Goal: Check status: Check status

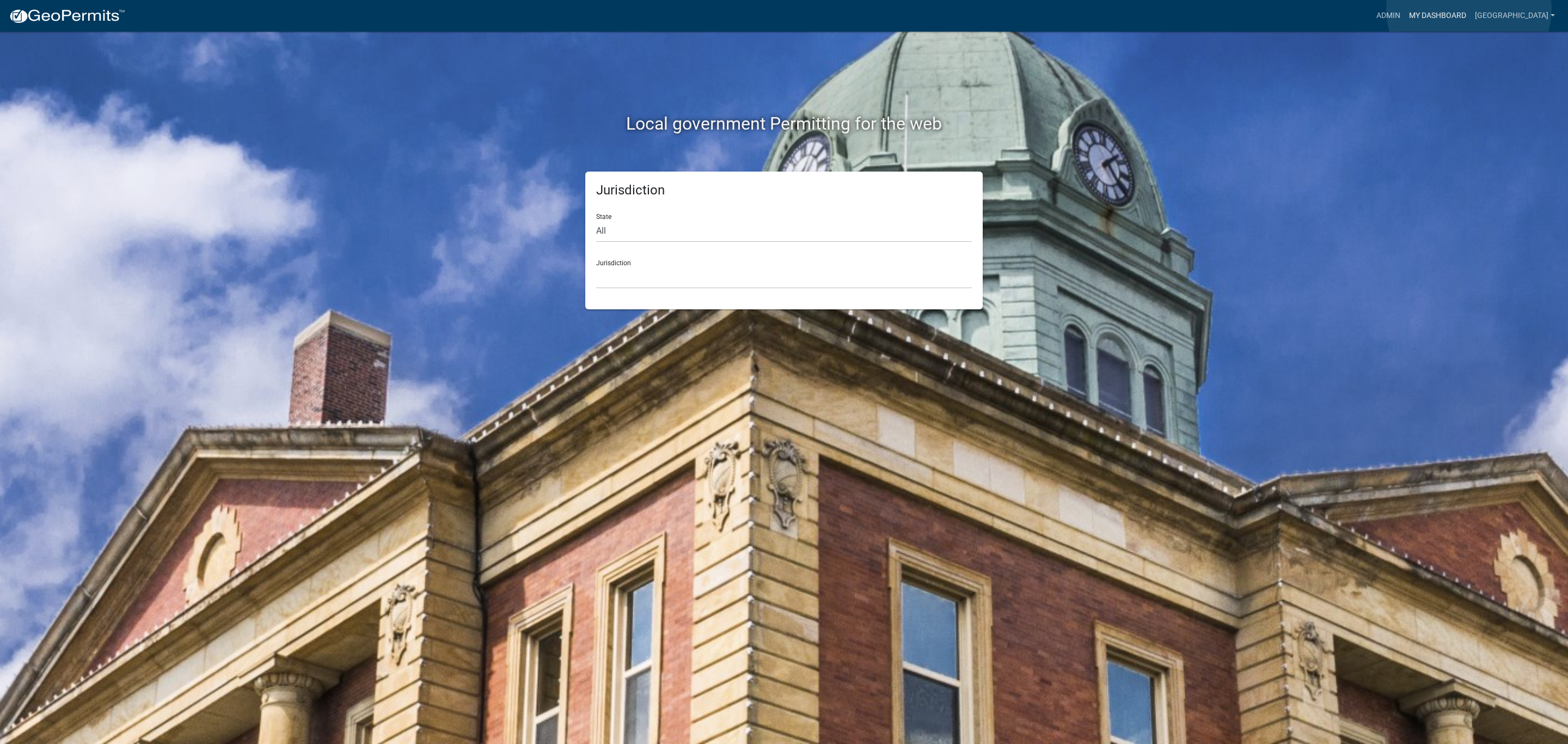
click at [1469, 9] on link "My Dashboard" at bounding box center [1437, 15] width 66 height 20
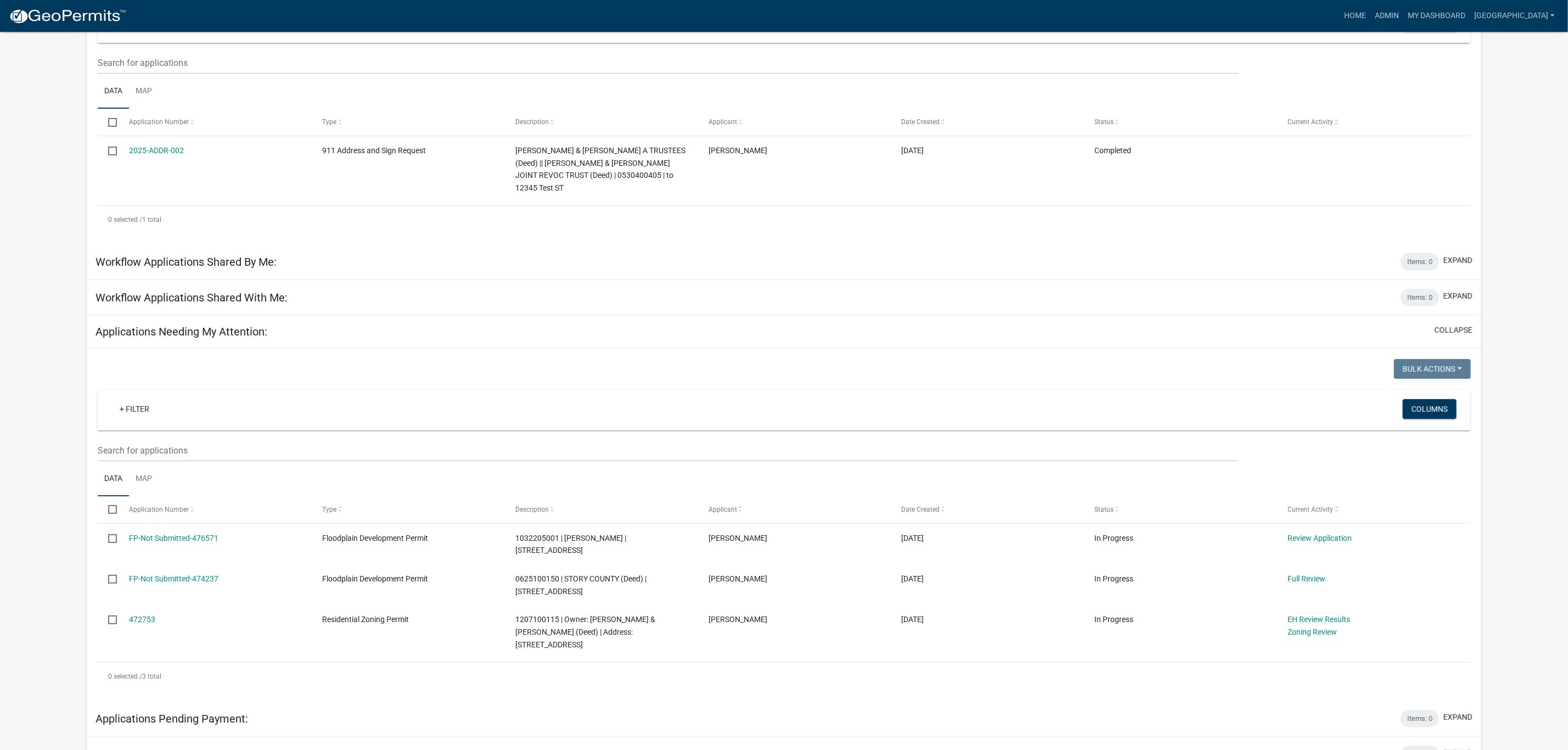
scroll to position [165, 0]
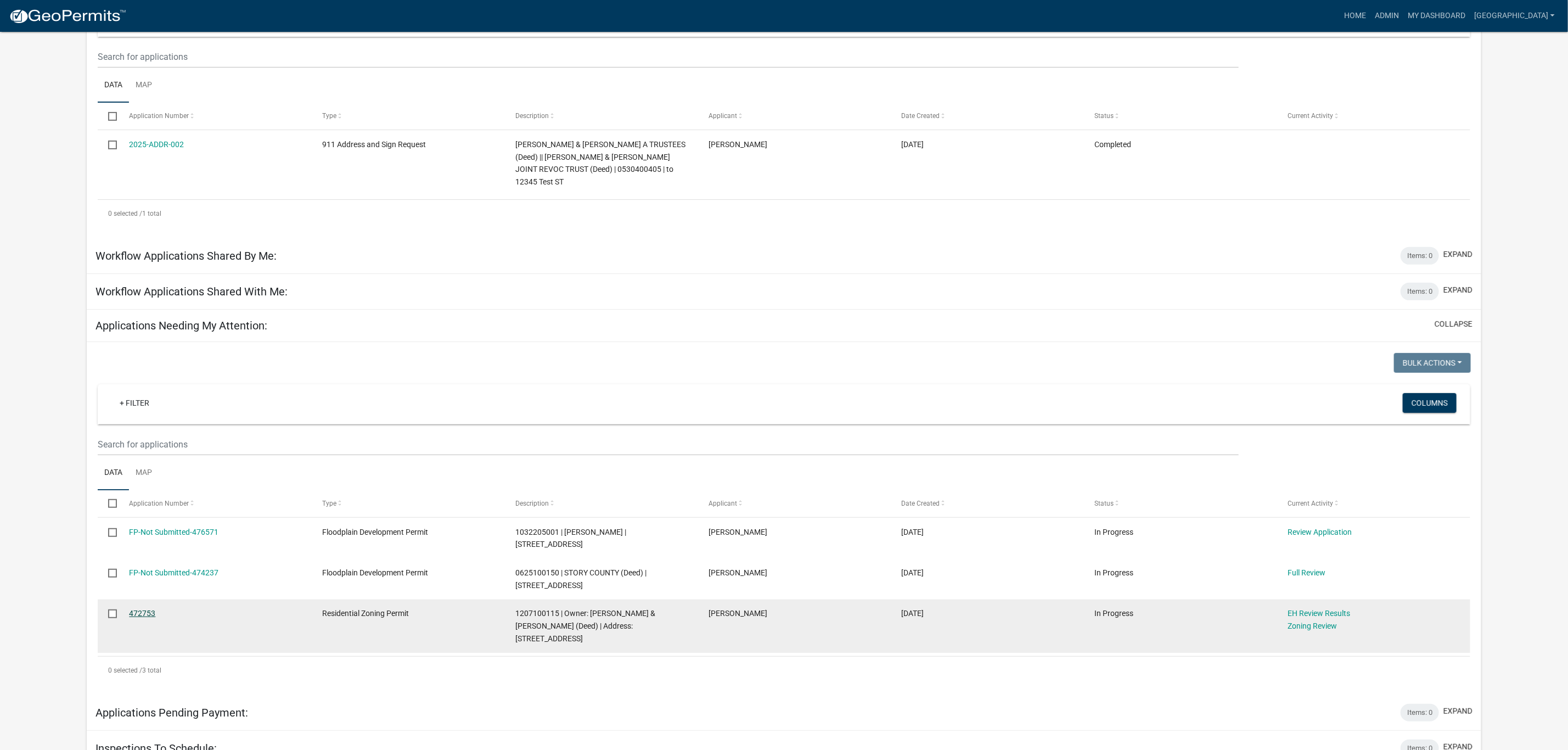
click at [148, 609] on link "472753" at bounding box center [142, 613] width 26 height 9
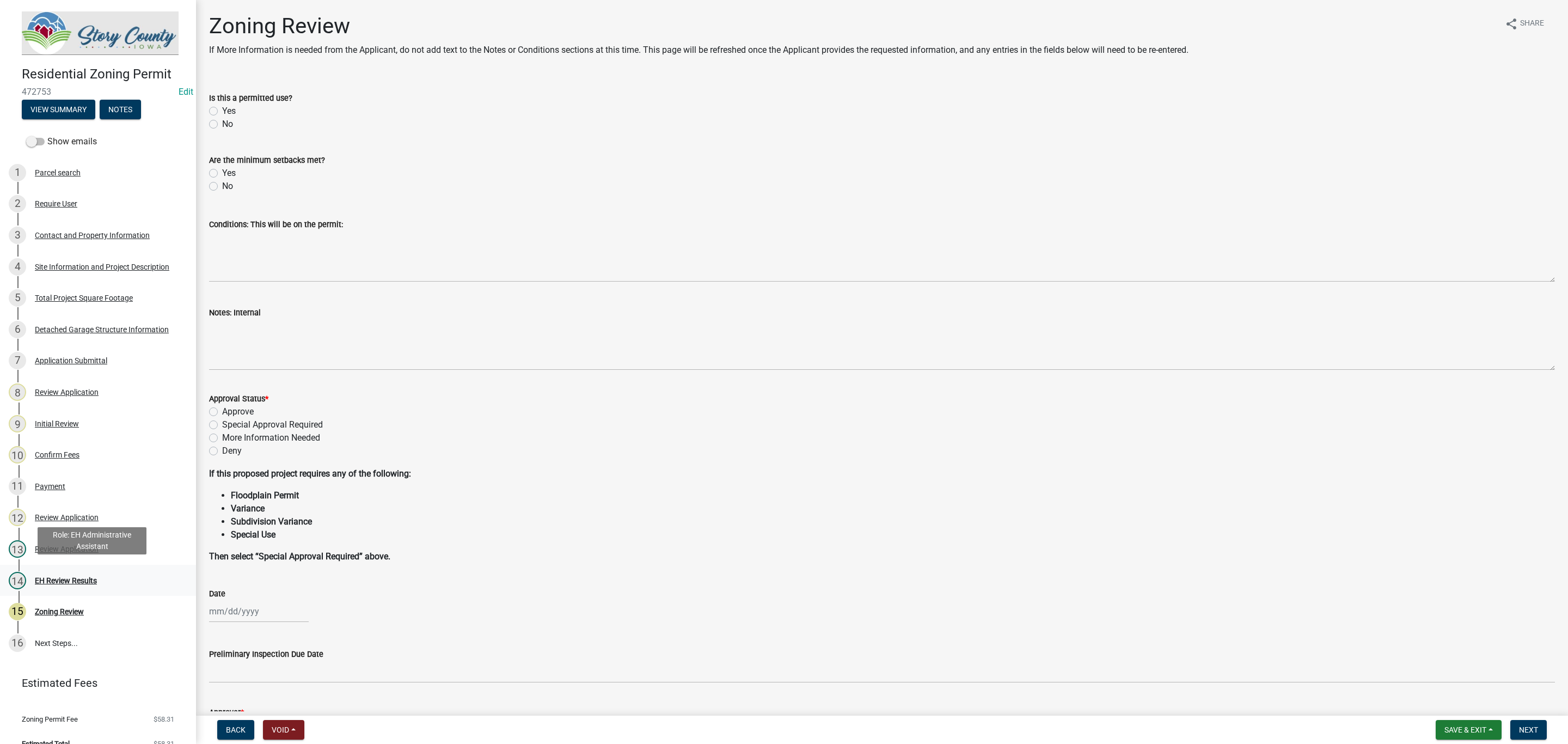
click at [93, 576] on div "EH Review Results" at bounding box center [66, 580] width 62 height 8
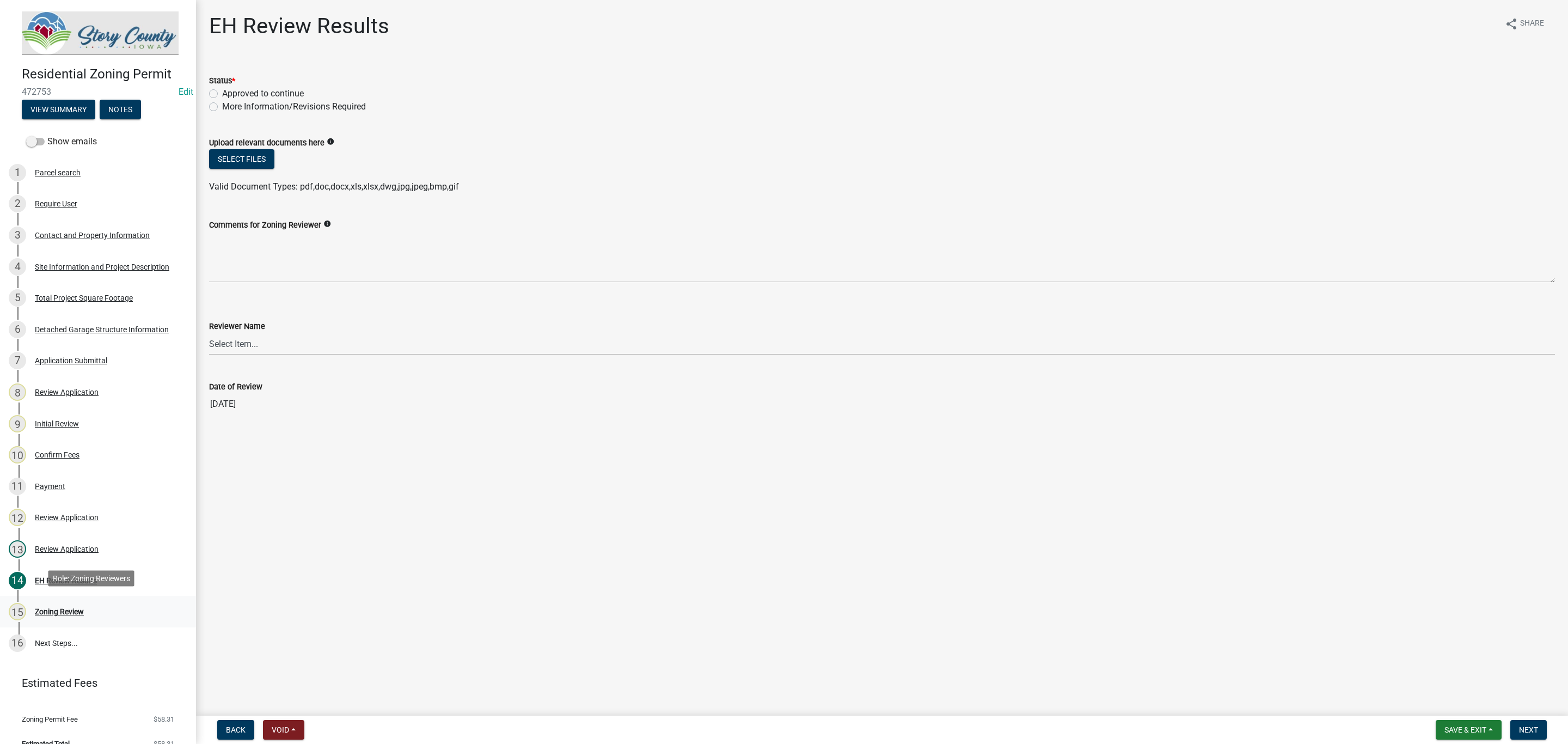
click at [71, 607] on div "Zoning Review" at bounding box center [59, 611] width 49 height 8
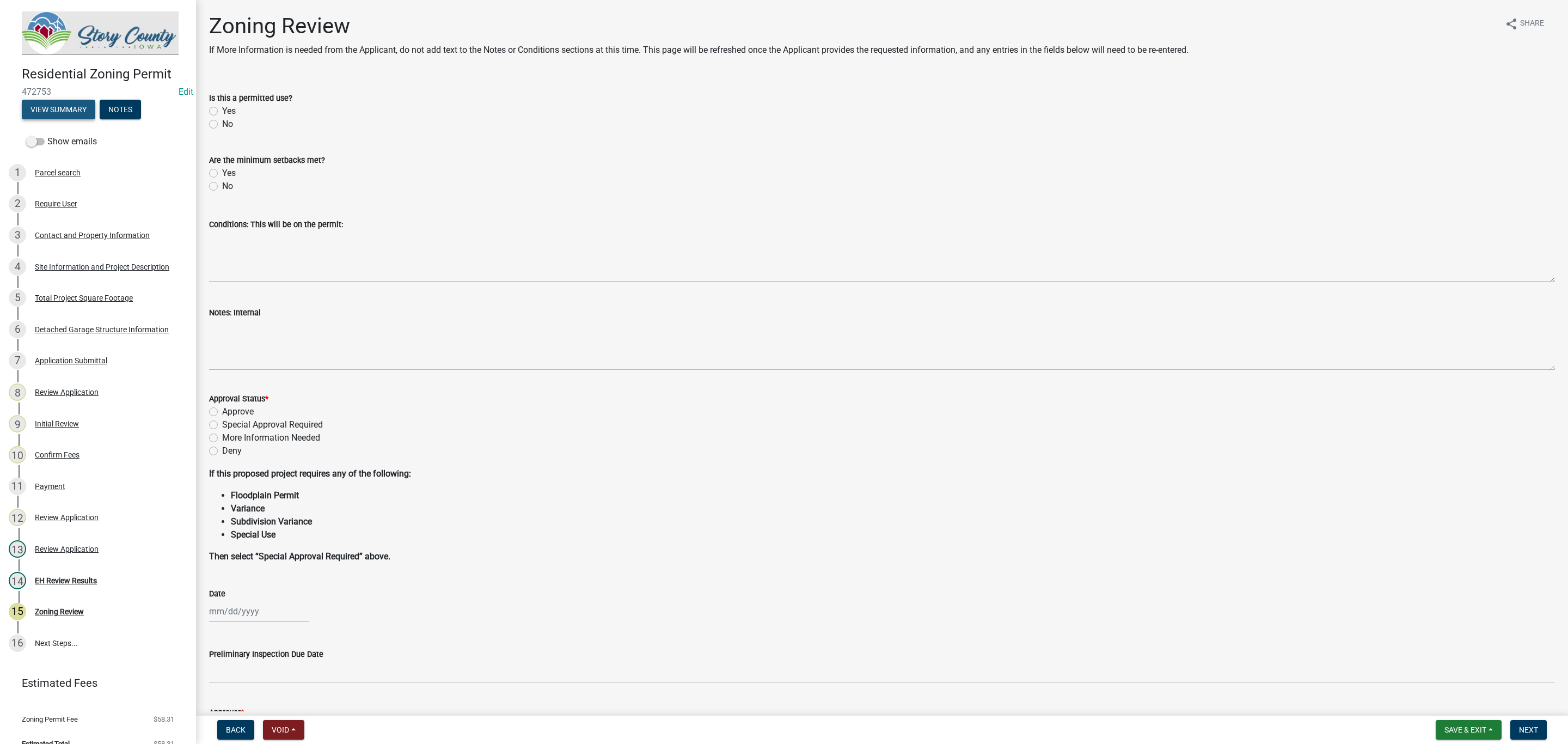
click at [51, 110] on button "View Summary" at bounding box center [58, 110] width 74 height 20
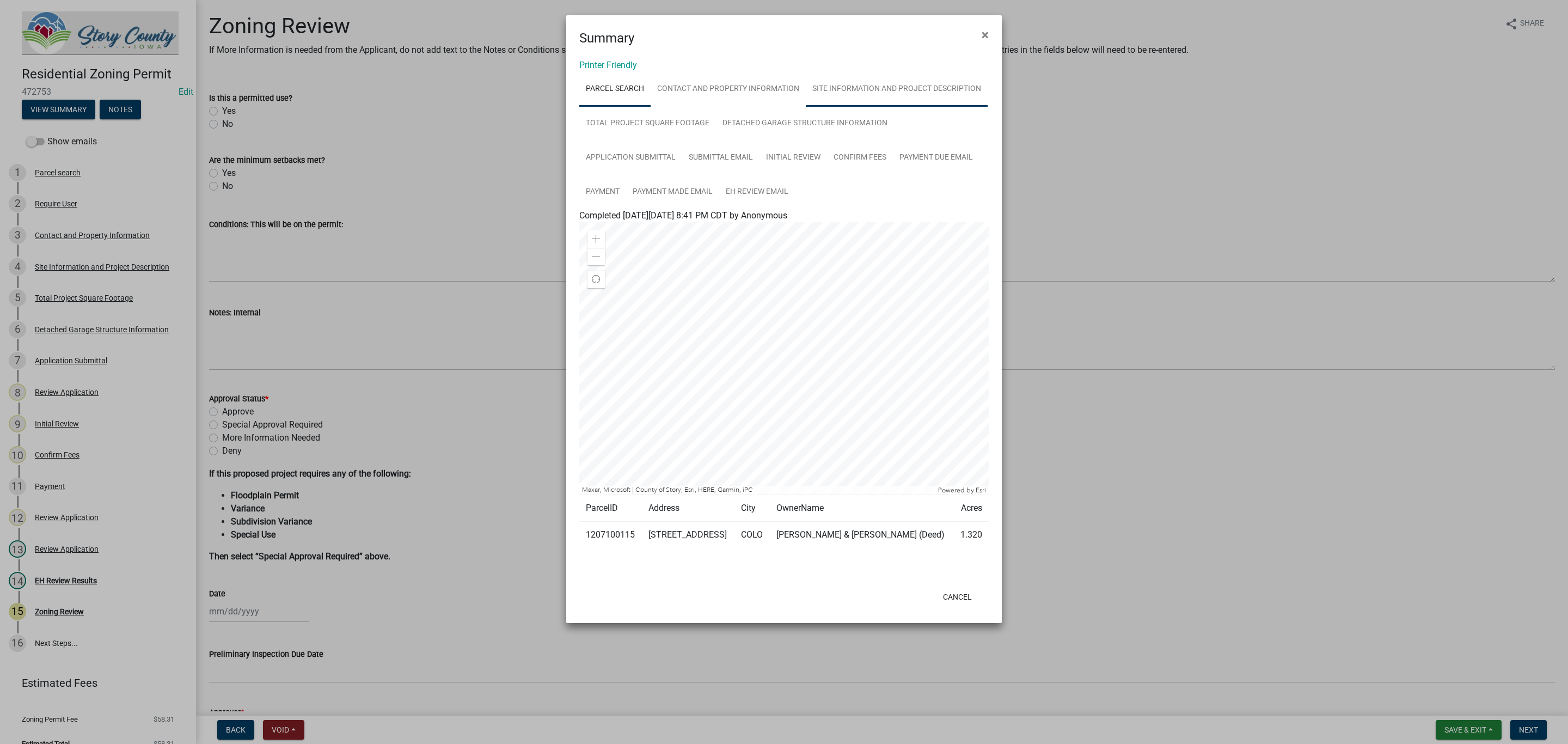
click at [867, 89] on link "Site Information and Project Description" at bounding box center [896, 89] width 182 height 35
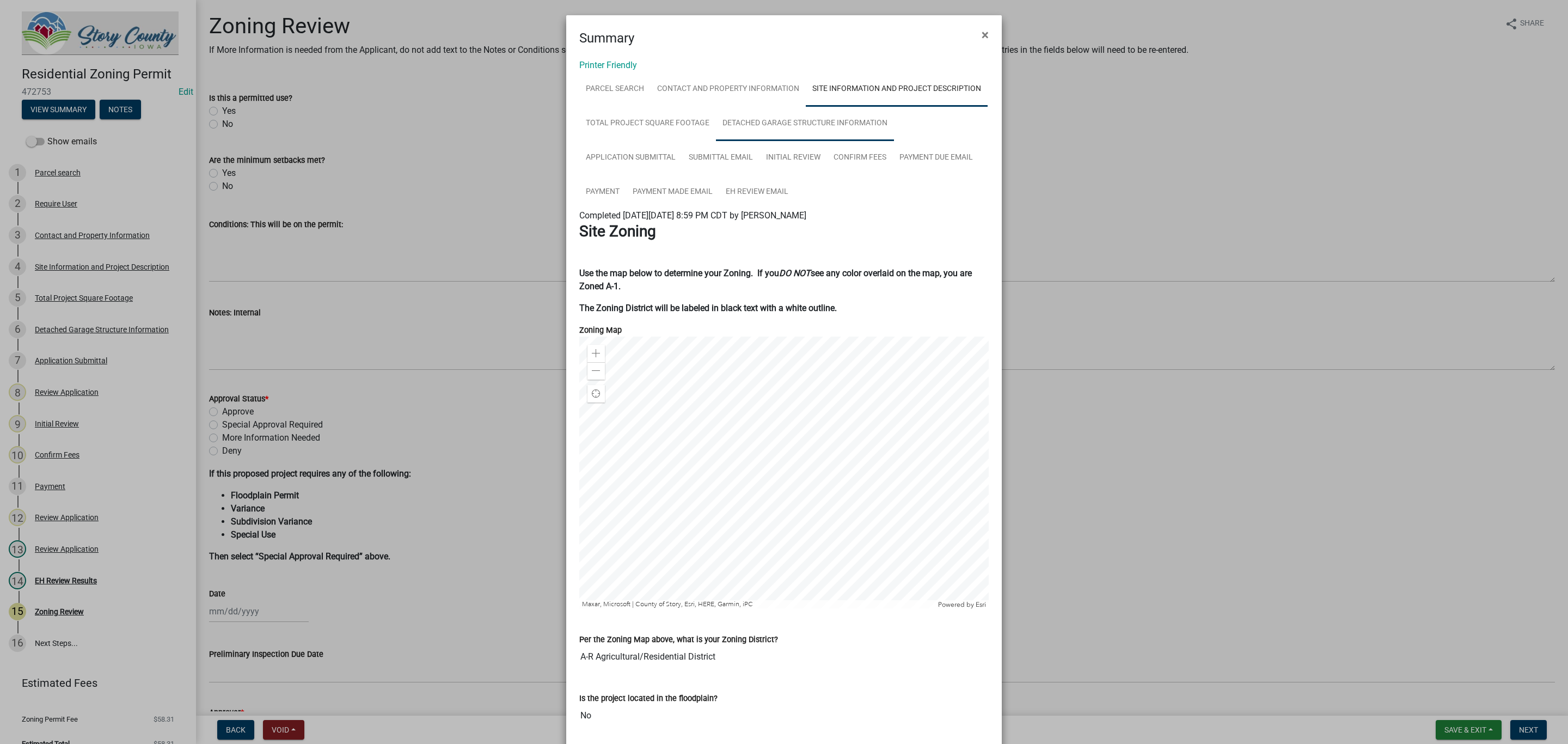
click at [760, 124] on link "Detached Garage Structure Information" at bounding box center [804, 124] width 178 height 35
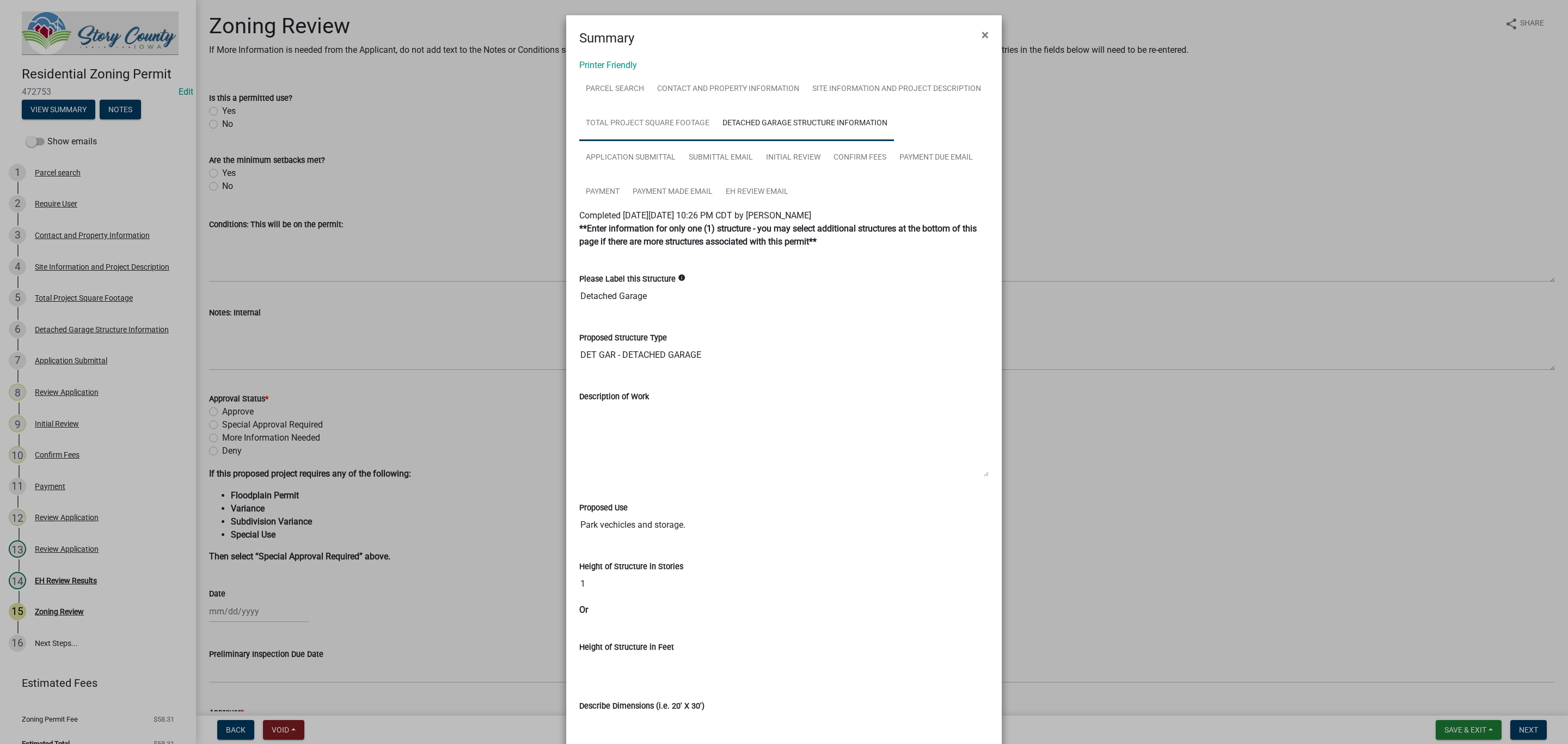
click at [652, 126] on link "Total Project Square Footage" at bounding box center [647, 124] width 137 height 35
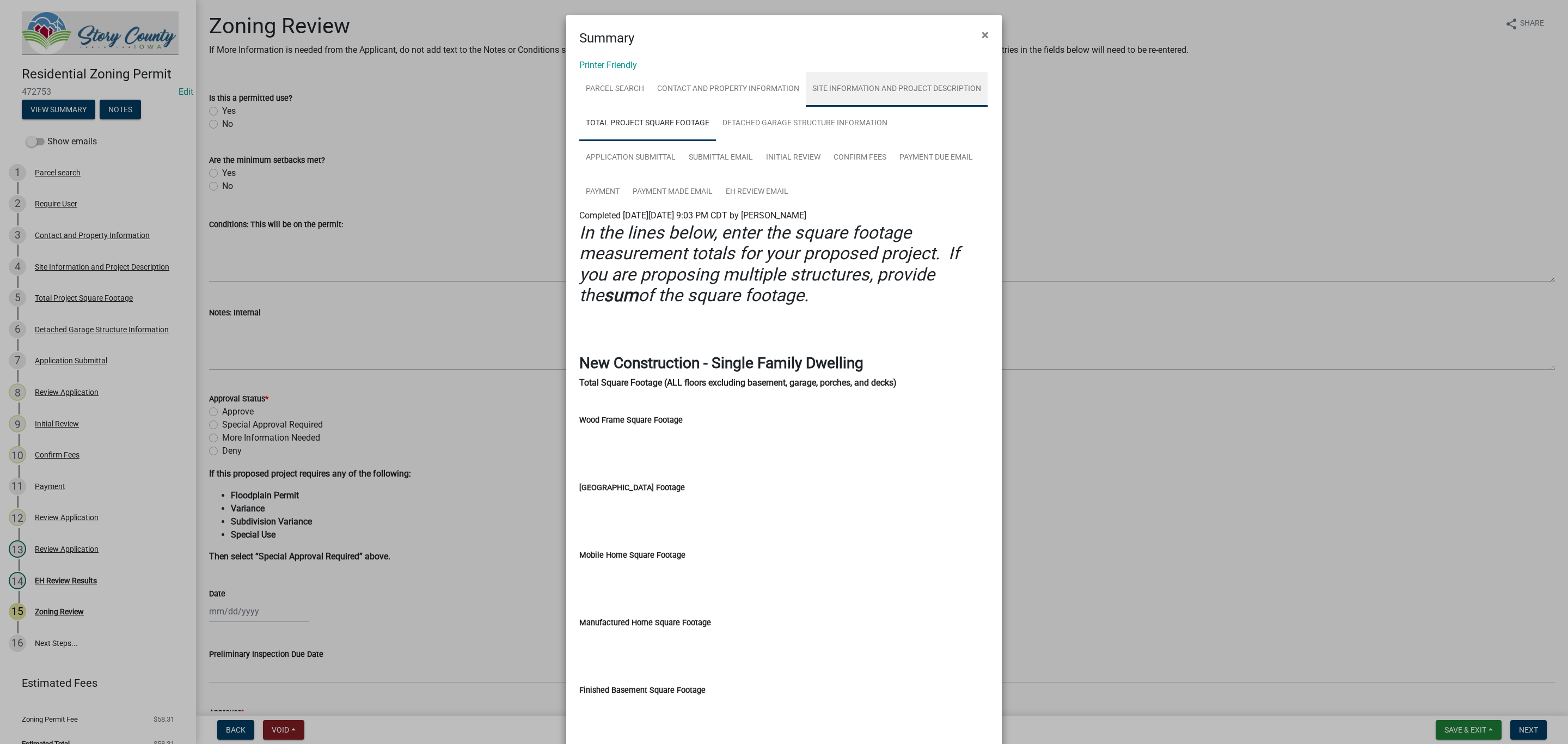
click at [839, 95] on link "Site Information and Project Description" at bounding box center [896, 89] width 182 height 35
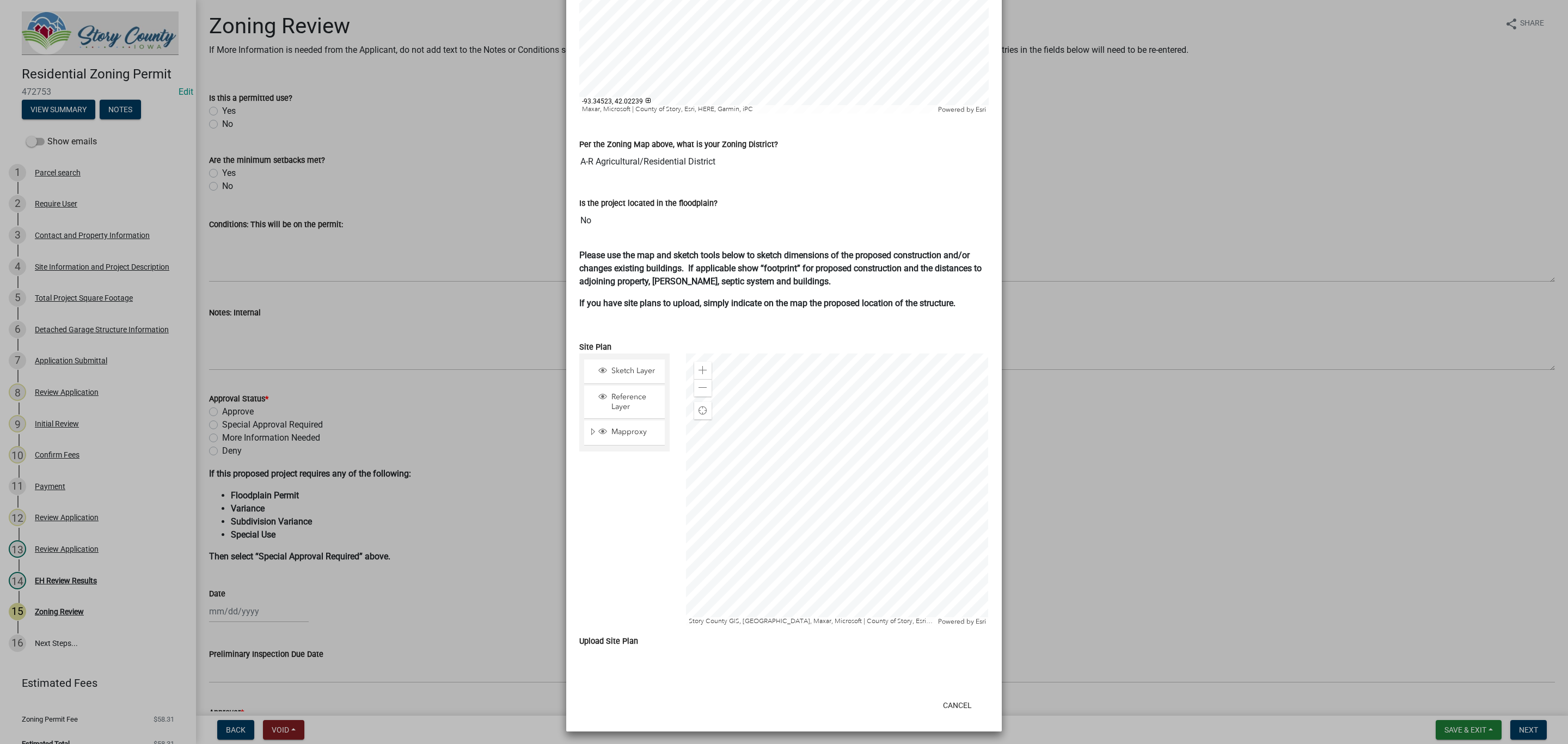
scroll to position [498, 0]
click at [636, 368] on span "Sketch Layer" at bounding box center [635, 368] width 53 height 10
click at [620, 392] on span "Reference Layer" at bounding box center [635, 399] width 53 height 20
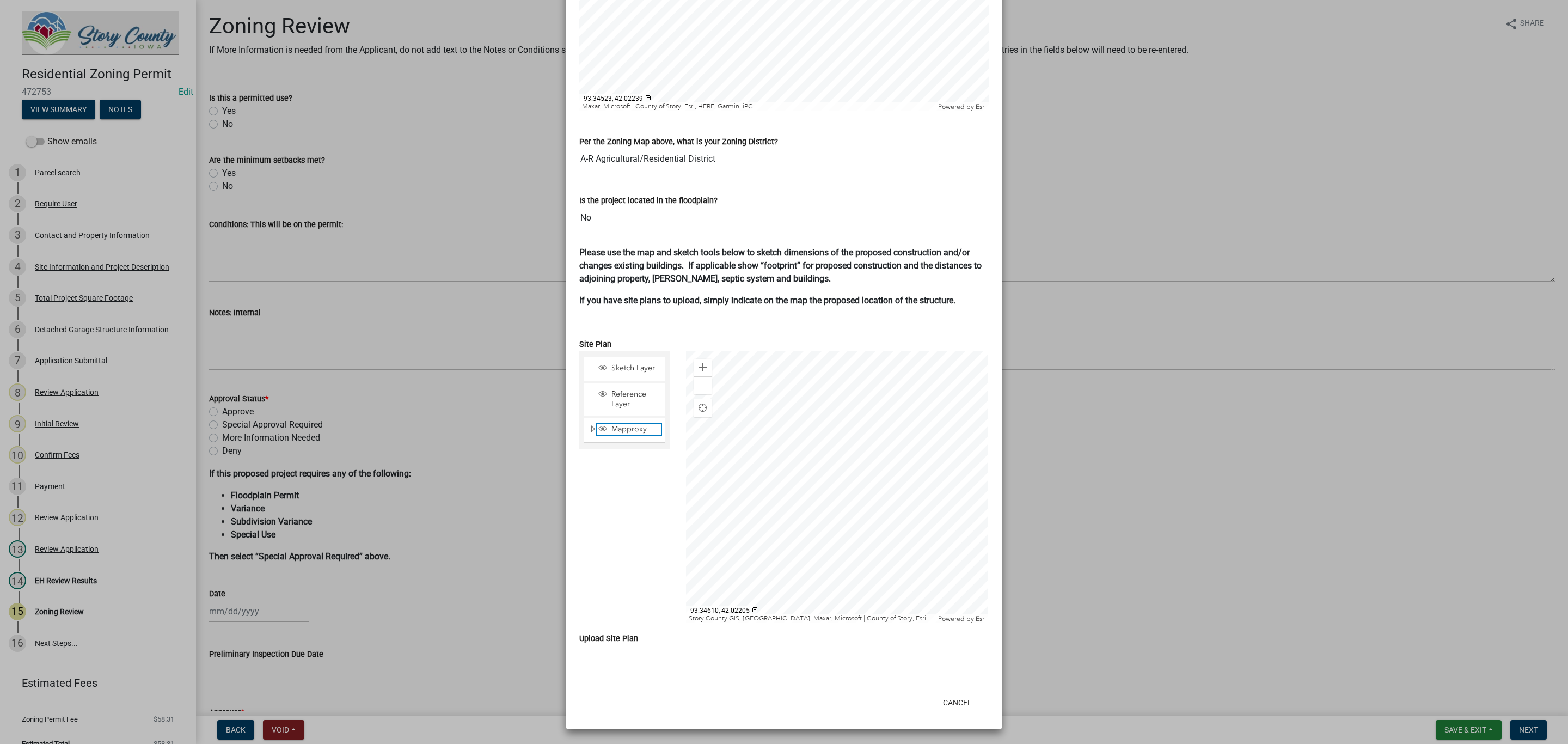
click at [619, 427] on span "Mapproxy" at bounding box center [635, 429] width 53 height 10
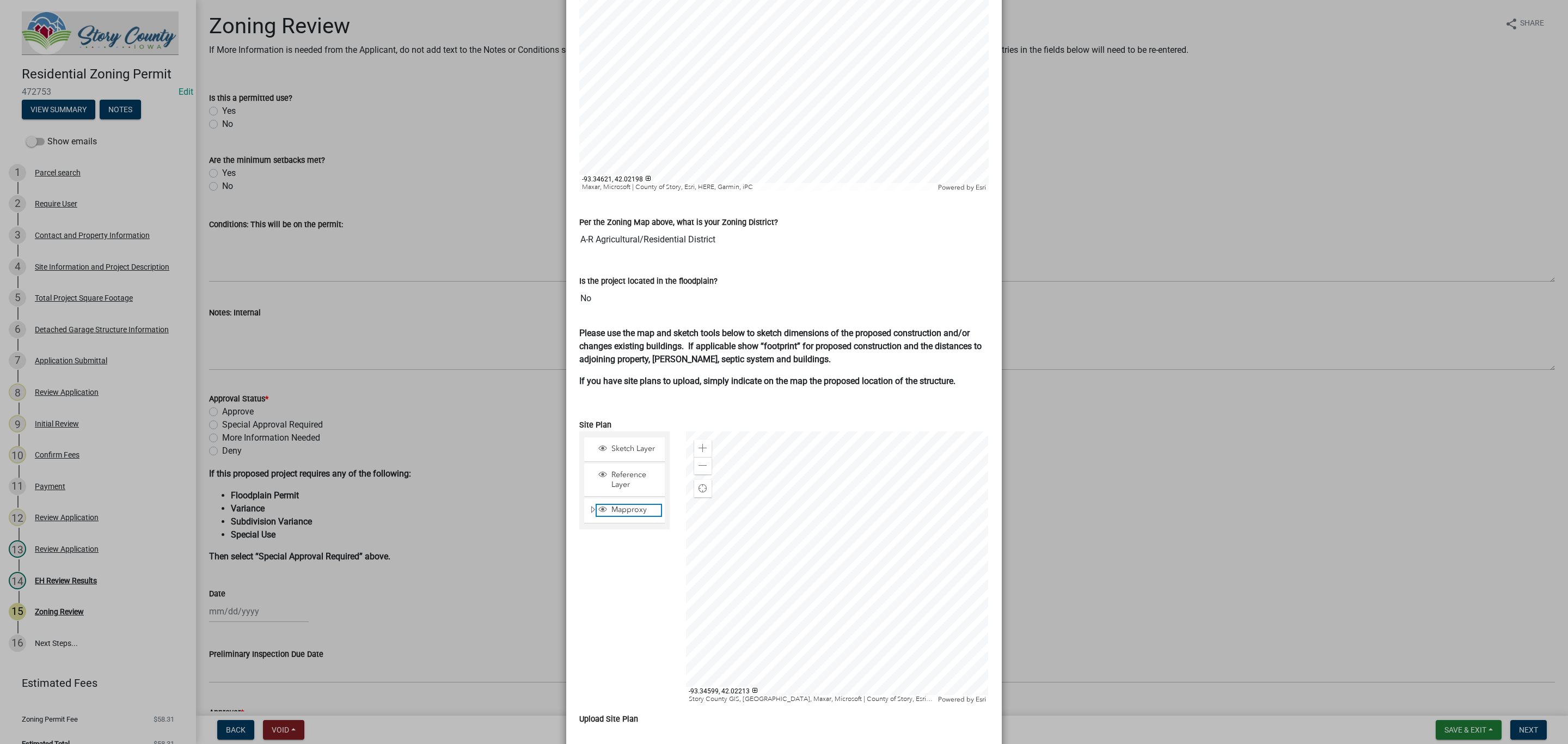
scroll to position [417, 0]
click at [789, 557] on div at bounding box center [837, 568] width 303 height 272
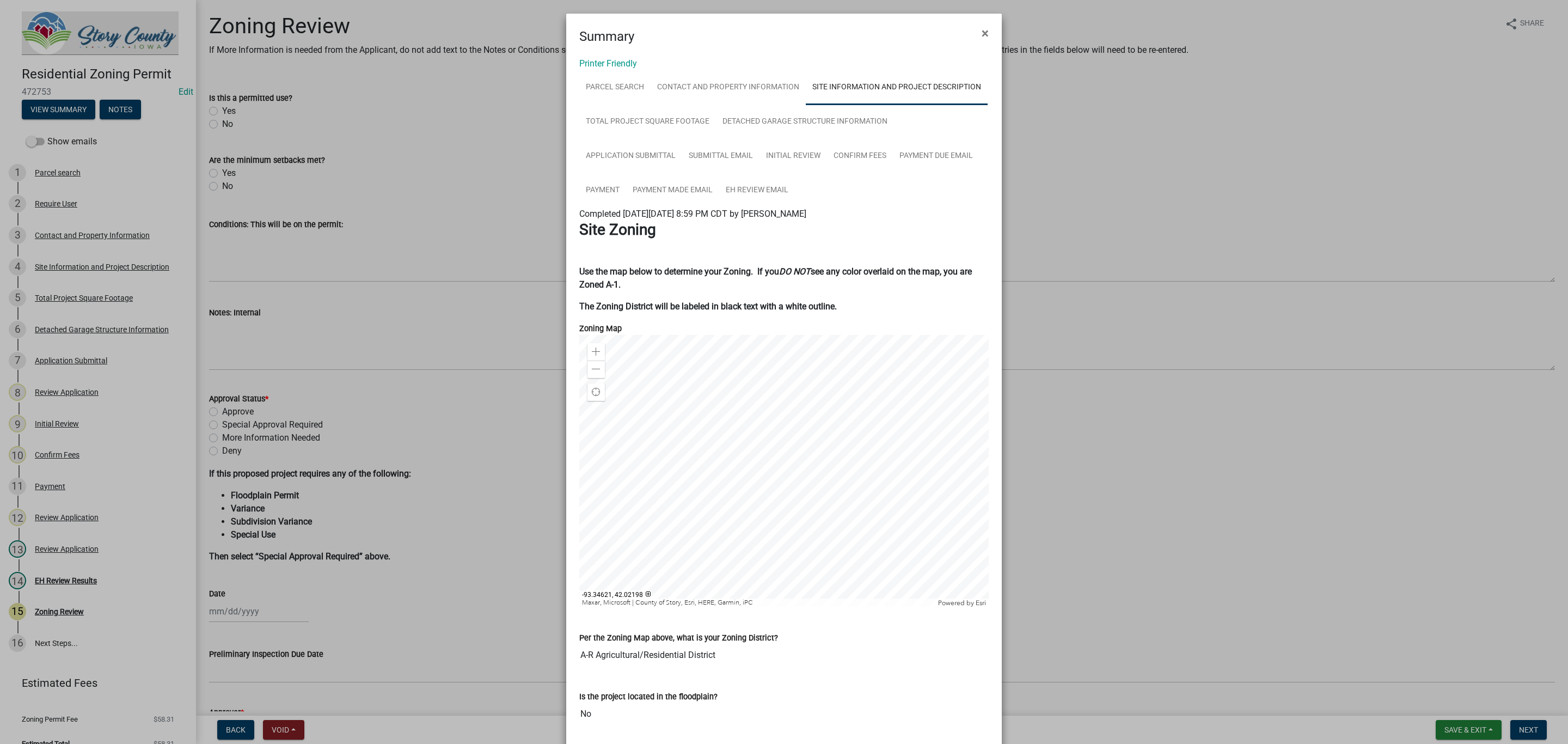
scroll to position [0, 0]
click at [982, 37] on span "×" at bounding box center [985, 34] width 7 height 15
